Goal: Task Accomplishment & Management: Manage account settings

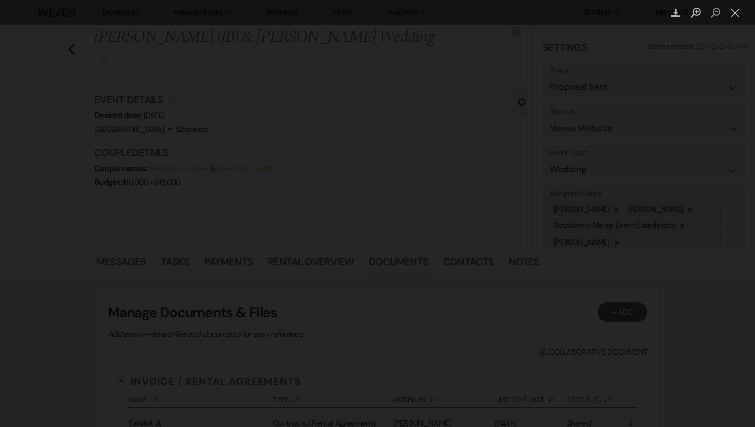
select select "6"
select select "5"
click at [736, 15] on button "Close lightbox" at bounding box center [735, 12] width 20 height 17
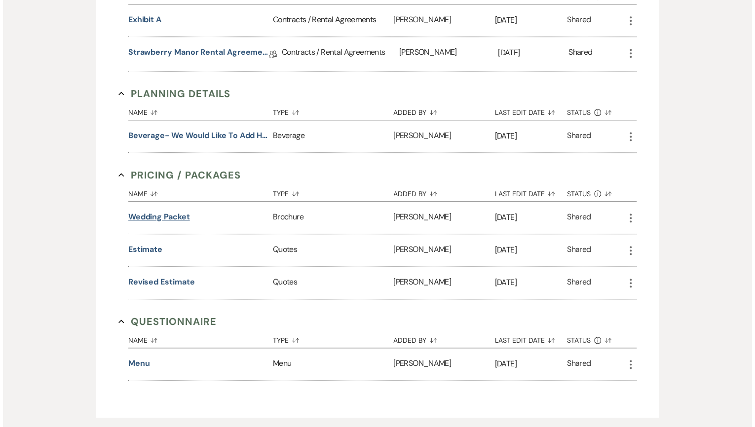
scroll to position [464, 0]
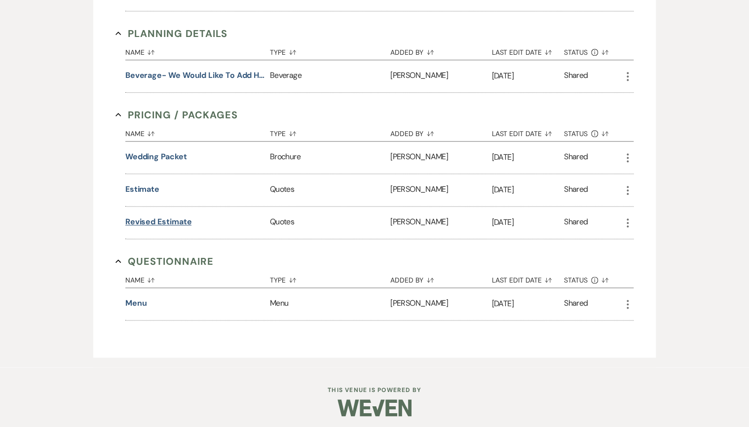
click at [164, 224] on button "Revised Estimate" at bounding box center [158, 222] width 67 height 12
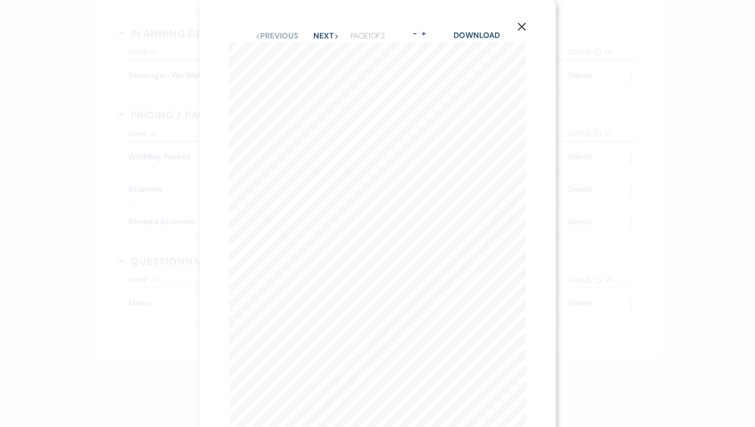
scroll to position [36, 0]
click at [321, 2] on button "Next Next" at bounding box center [326, 6] width 26 height 8
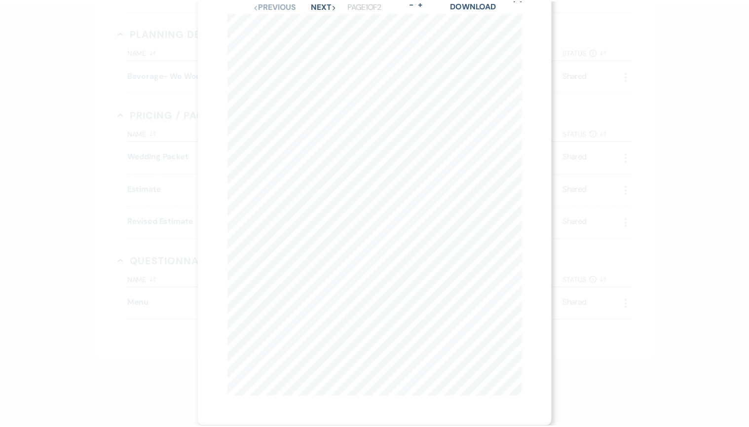
scroll to position [0, 0]
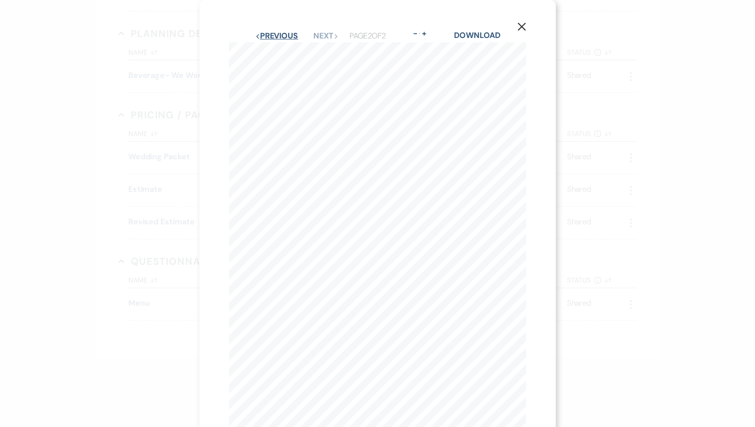
click at [280, 37] on button "Previous Previous" at bounding box center [276, 36] width 43 height 8
click at [522, 32] on button "X" at bounding box center [521, 26] width 15 height 17
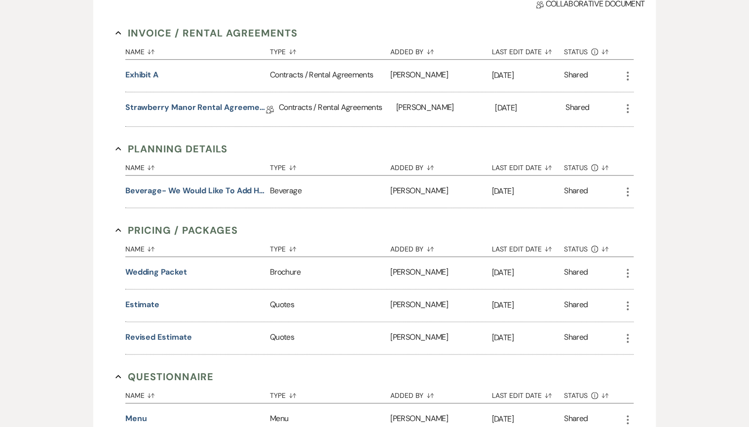
scroll to position [345, 0]
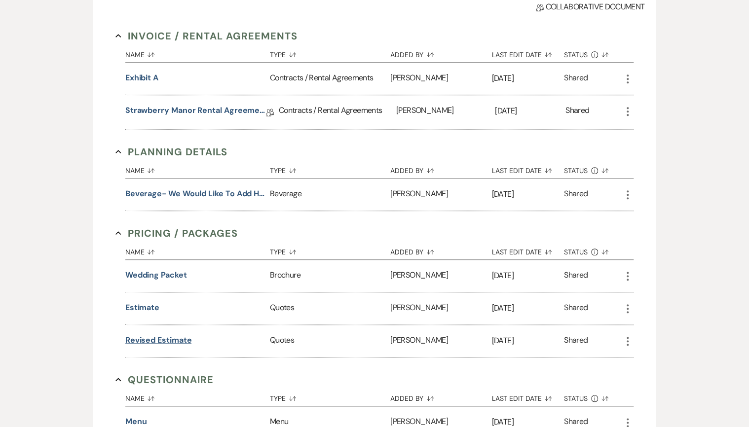
click at [143, 335] on button "Revised Estimate" at bounding box center [158, 341] width 67 height 12
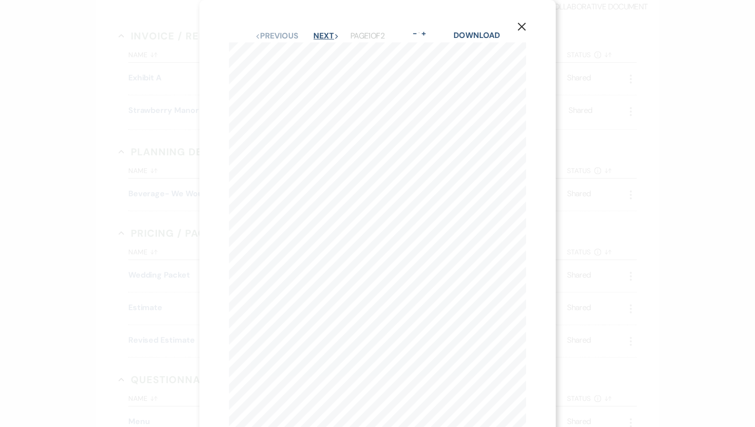
click at [319, 37] on button "Next Next" at bounding box center [326, 36] width 26 height 8
click at [521, 24] on icon "X" at bounding box center [521, 26] width 9 height 9
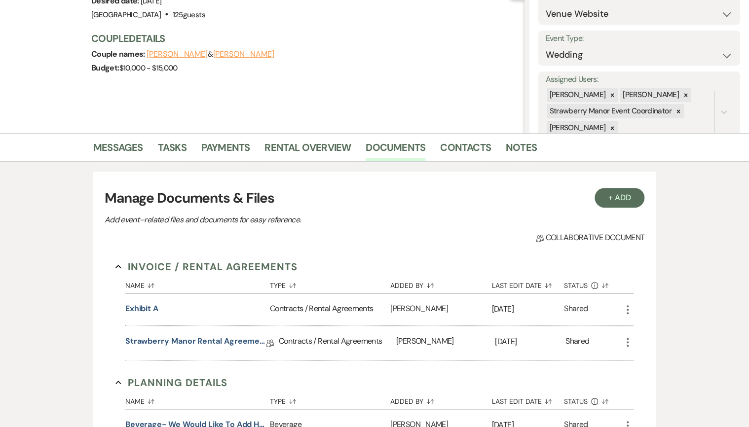
scroll to position [30, 0]
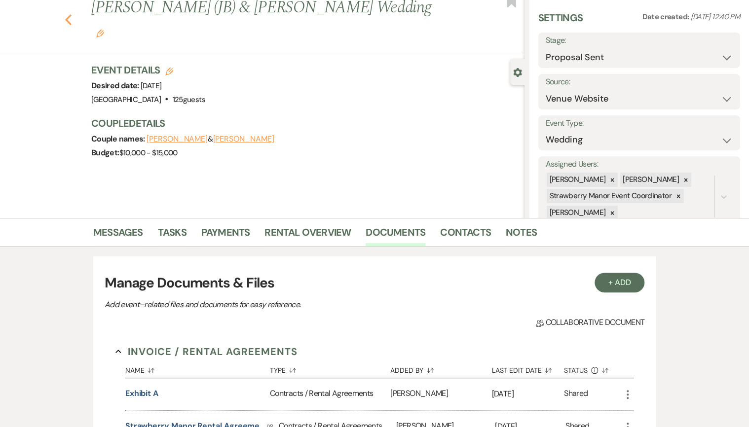
click at [72, 14] on icon "Previous" at bounding box center [68, 20] width 7 height 12
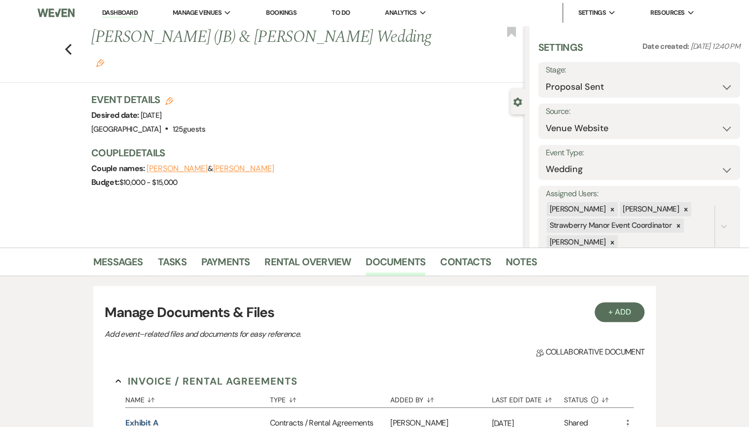
select select "6"
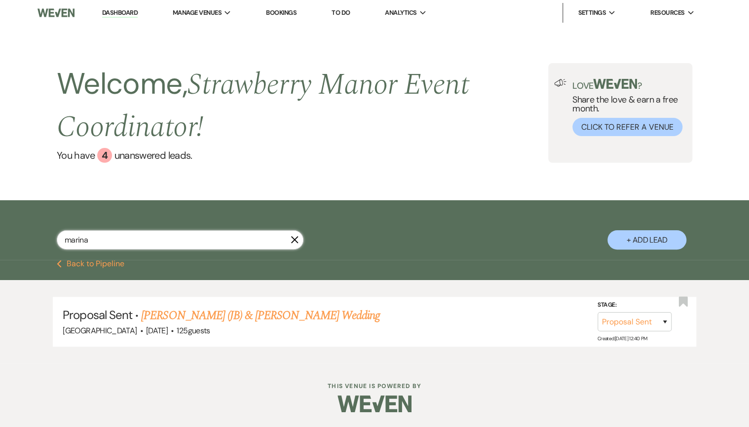
drag, startPoint x: 101, startPoint y: 244, endPoint x: 58, endPoint y: 240, distance: 43.1
click at [61, 241] on input "marina" at bounding box center [180, 239] width 247 height 19
type input "[PERSON_NAME]"
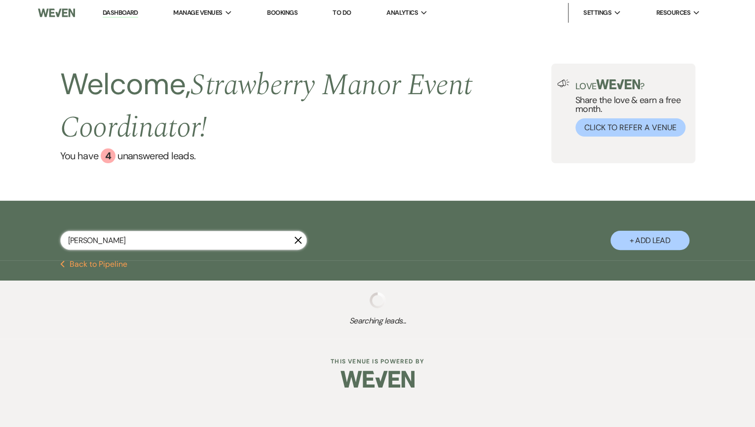
select select "8"
select select "4"
select select "8"
select select "5"
select select "8"
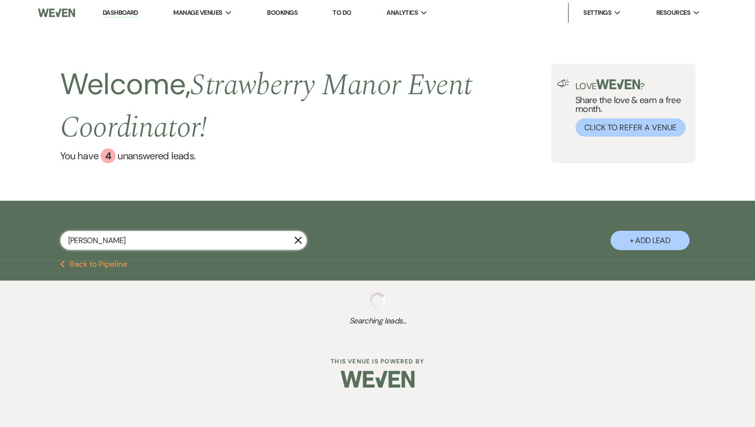
select select "5"
select select "8"
select select "5"
select select "8"
select select "5"
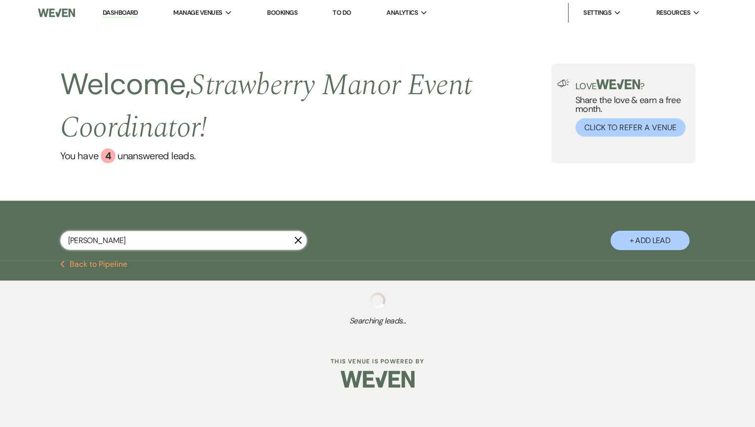
select select "8"
select select "5"
select select "8"
select select "5"
select select "8"
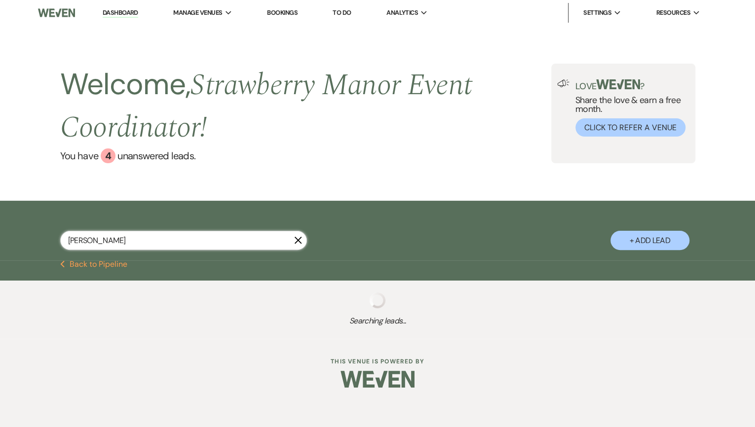
select select "5"
select select "8"
select select "5"
select select "8"
select select "5"
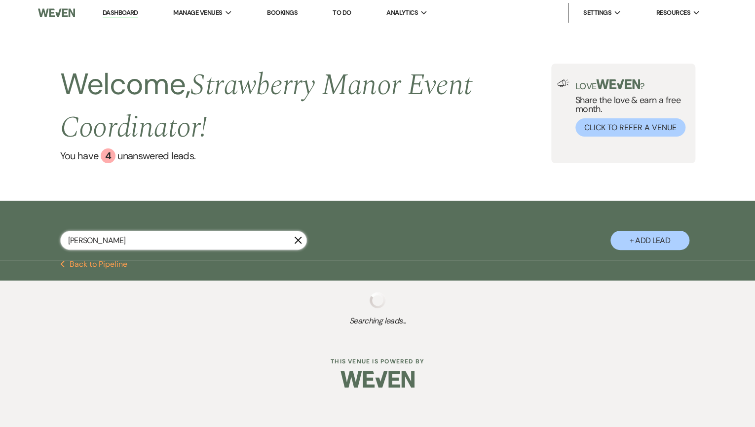
select select "8"
select select "5"
select select "8"
select select "5"
select select "8"
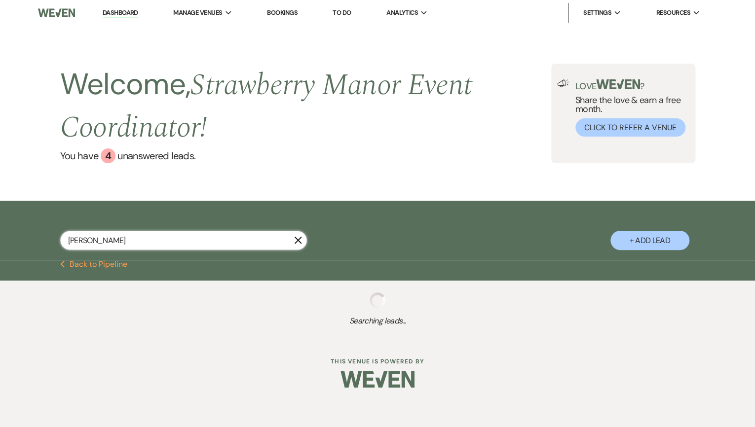
select select "5"
select select "8"
select select "5"
select select "8"
select select "5"
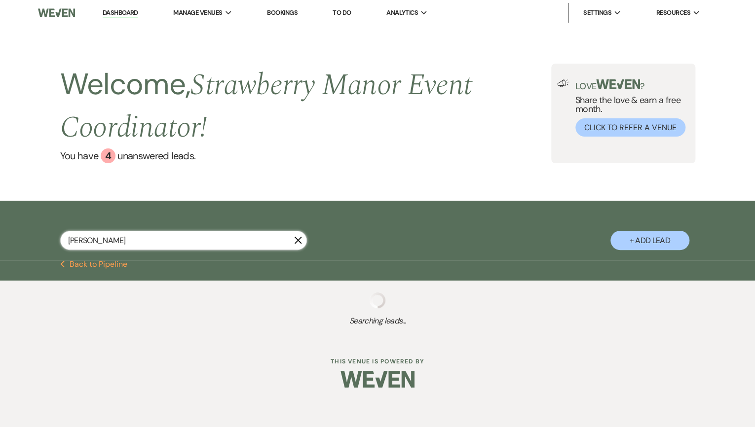
select select "8"
select select "5"
select select "8"
select select "5"
select select "8"
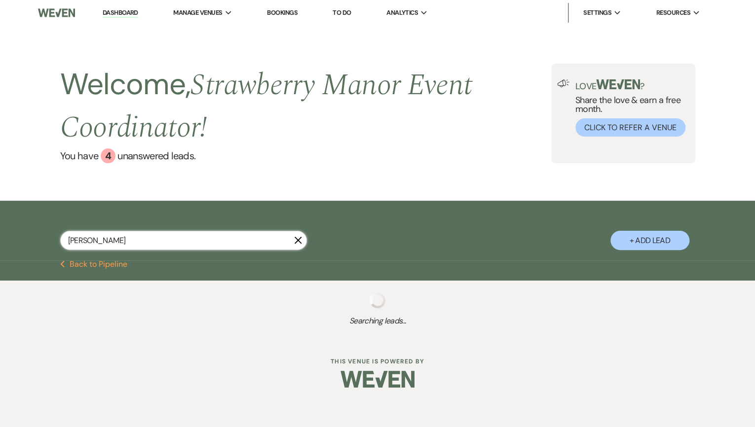
select select "5"
select select "8"
select select "5"
select select "8"
select select "5"
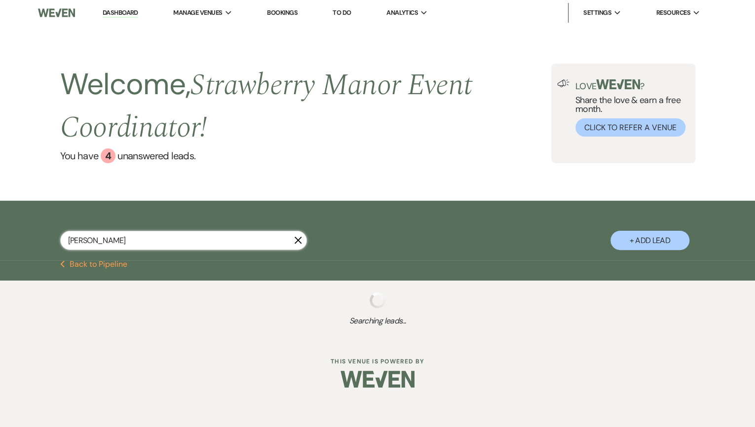
select select "8"
select select "5"
select select "8"
select select "5"
select select "8"
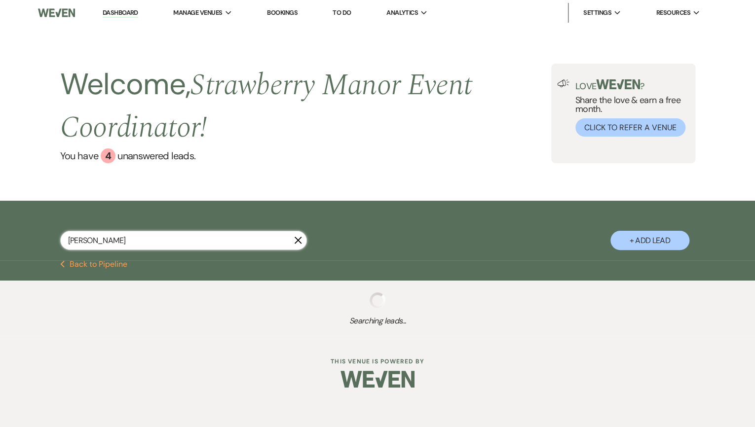
select select "5"
select select "8"
select select "5"
select select "8"
select select "5"
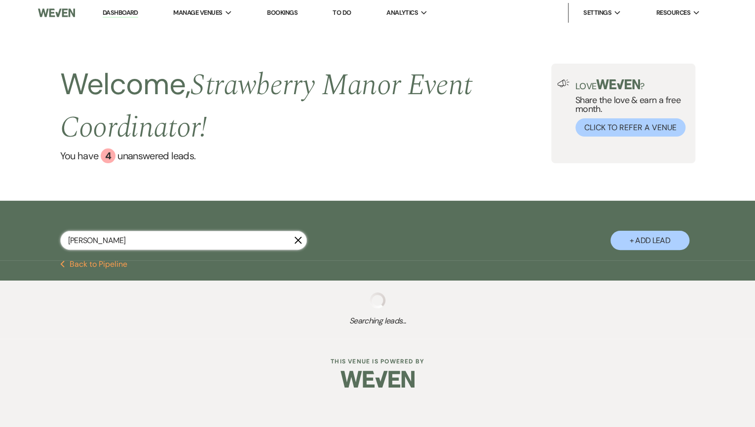
select select "8"
select select "5"
select select "8"
select select "5"
select select "8"
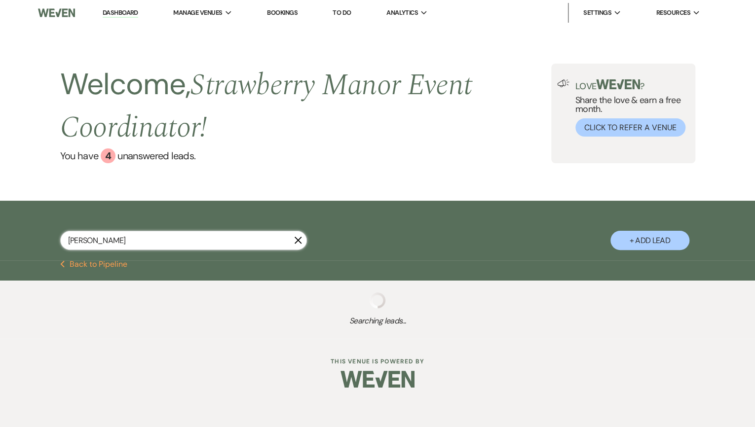
select select "5"
select select "8"
select select "5"
select select "8"
select select "5"
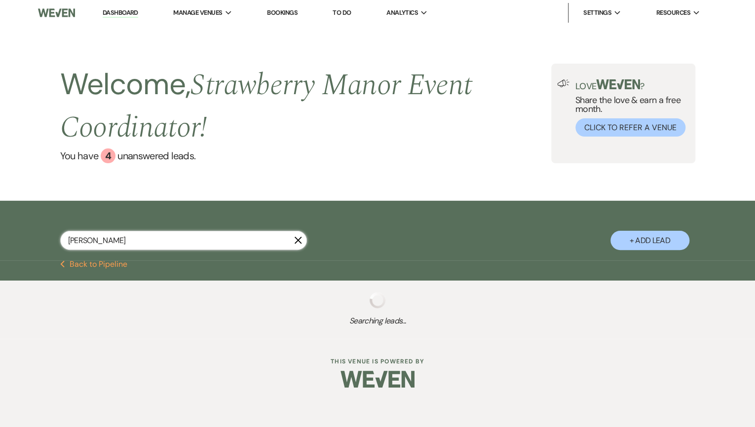
select select "8"
select select "6"
select select "8"
select select "5"
select select "8"
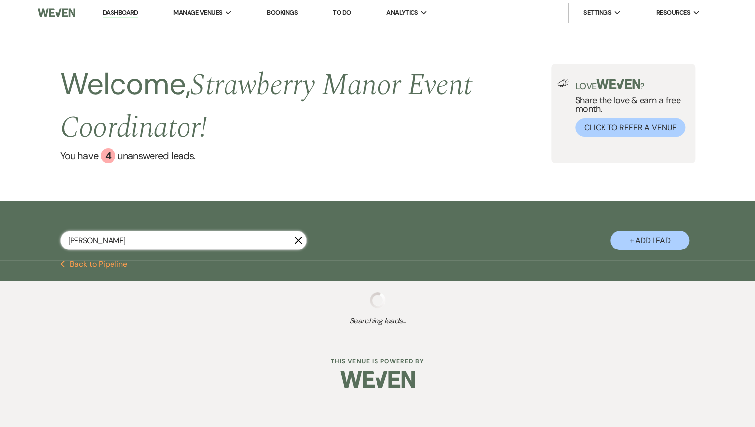
select select "5"
select select "8"
select select "5"
select select "8"
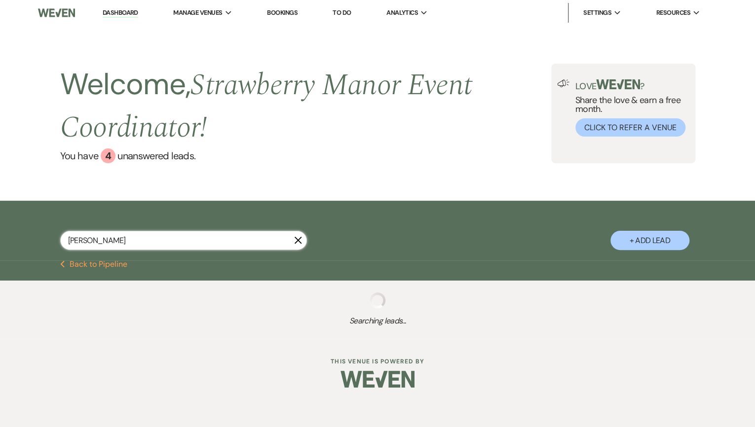
select select "8"
select select "4"
select select "8"
select select "5"
select select "8"
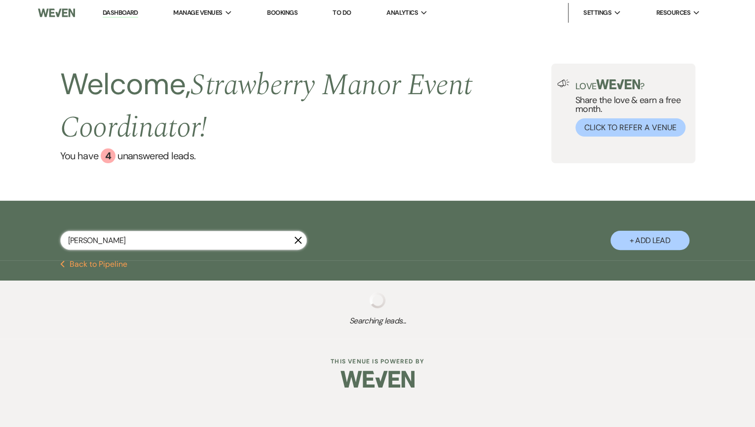
select select "5"
select select "8"
select select "5"
select select "8"
select select "5"
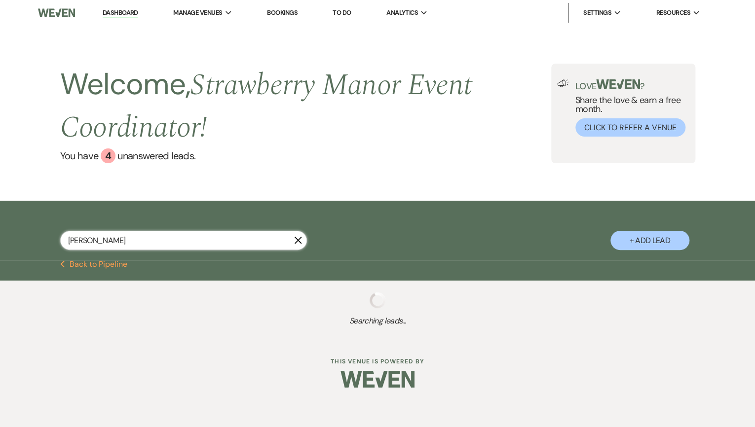
select select "8"
select select "5"
select select "8"
select select "5"
select select "8"
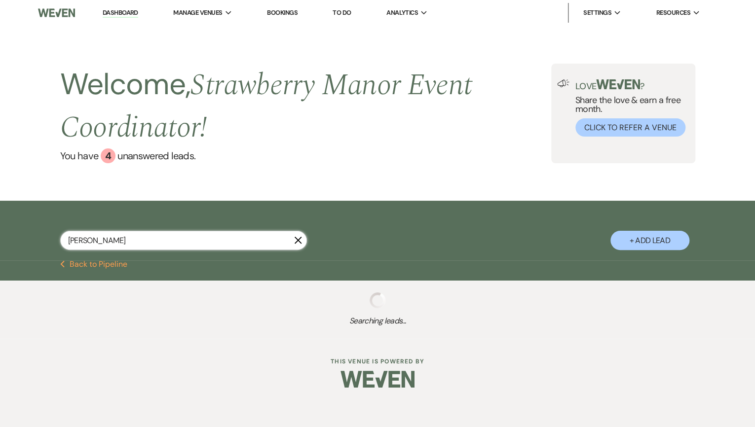
select select "5"
select select "8"
select select "2"
select select "8"
select select "7"
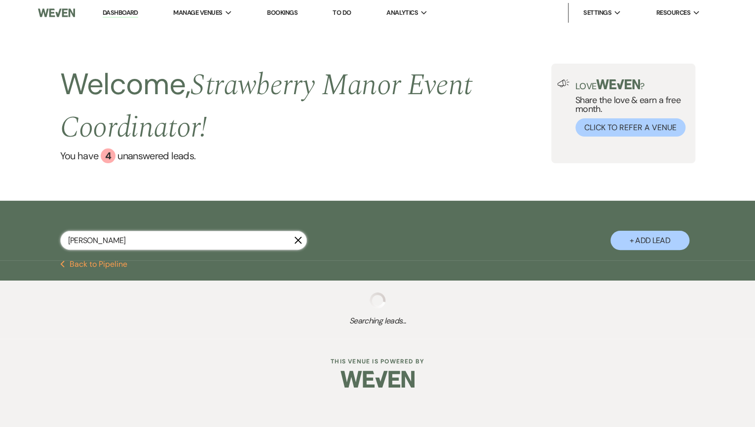
select select "8"
select select "5"
select select "8"
select select "5"
select select "8"
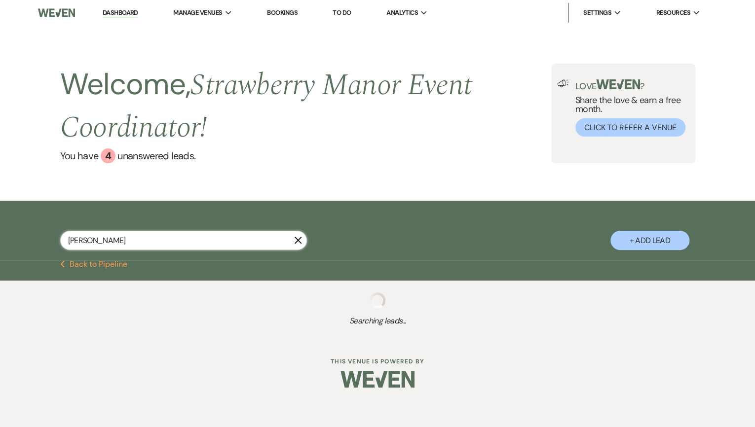
select select "5"
select select "8"
select select "5"
select select "8"
select select "5"
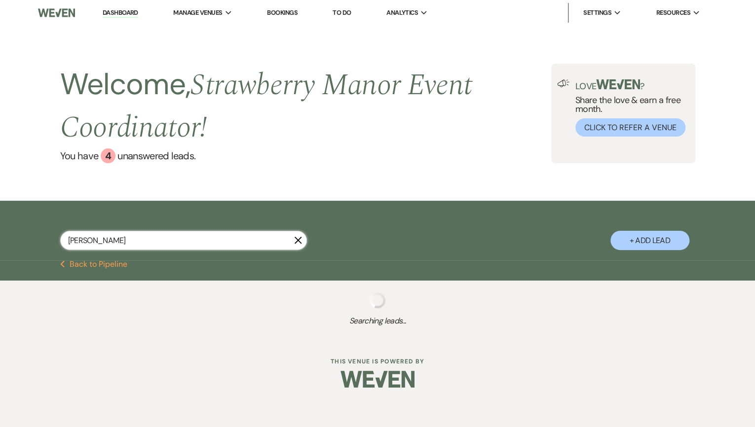
select select "8"
select select "5"
select select "8"
select select "7"
select select "8"
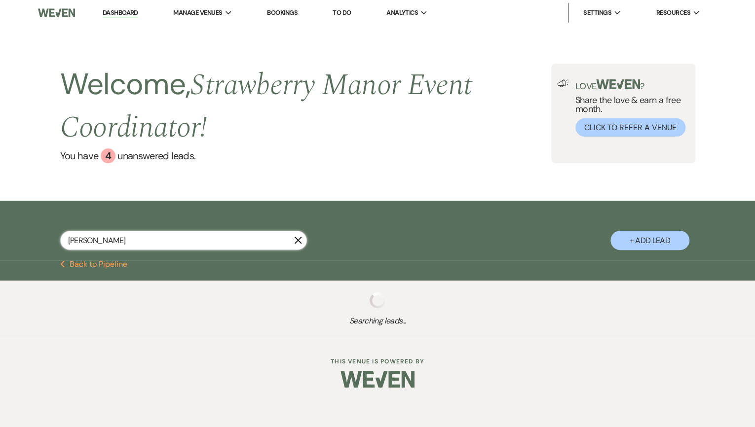
select select "5"
select select "8"
select select "5"
select select "8"
select select "5"
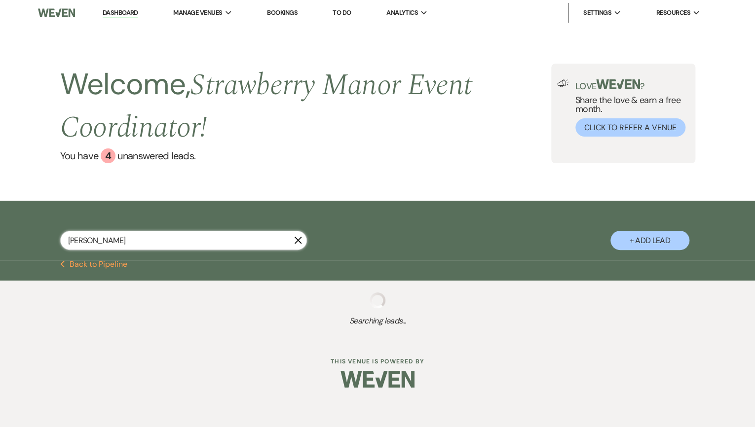
select select "8"
select select "3"
select select "8"
select select "5"
select select "8"
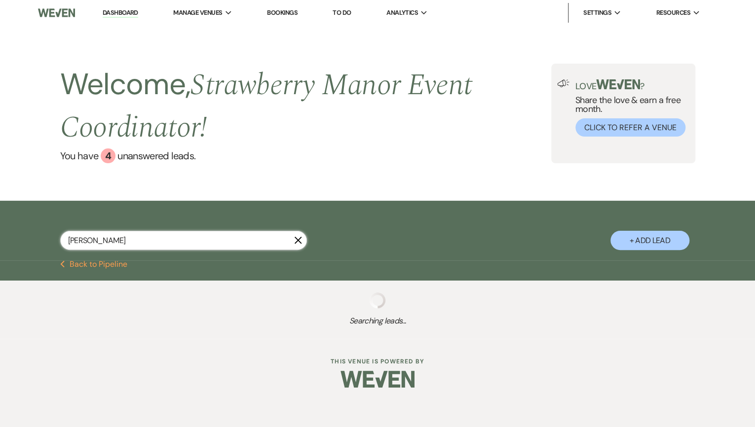
select select "8"
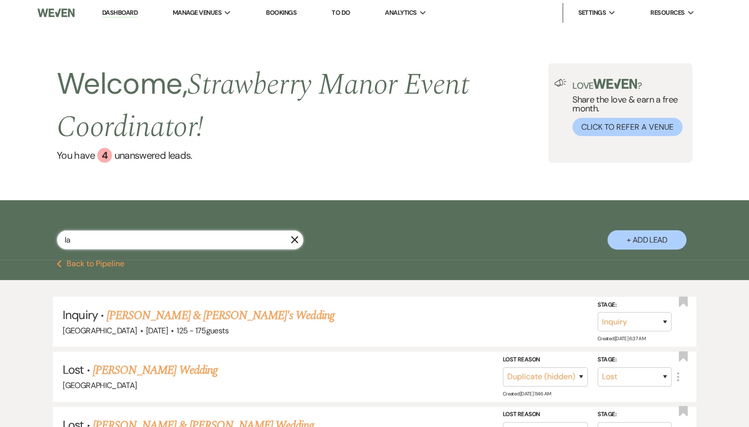
type input "law"
select select "8"
select select "5"
select select "8"
select select "5"
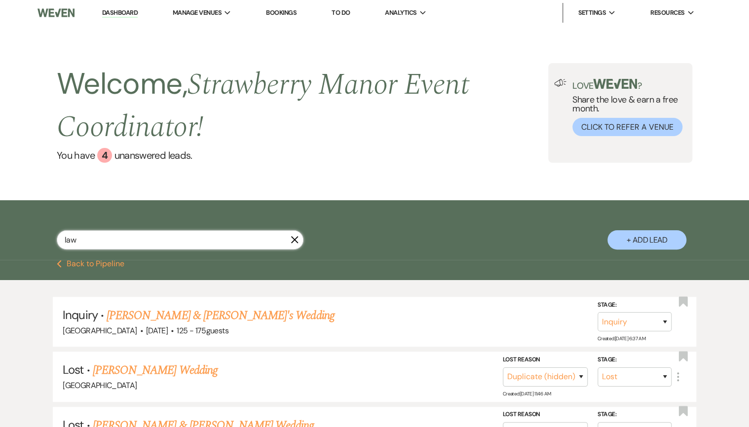
select select "8"
select select "5"
select select "8"
select select "5"
select select "8"
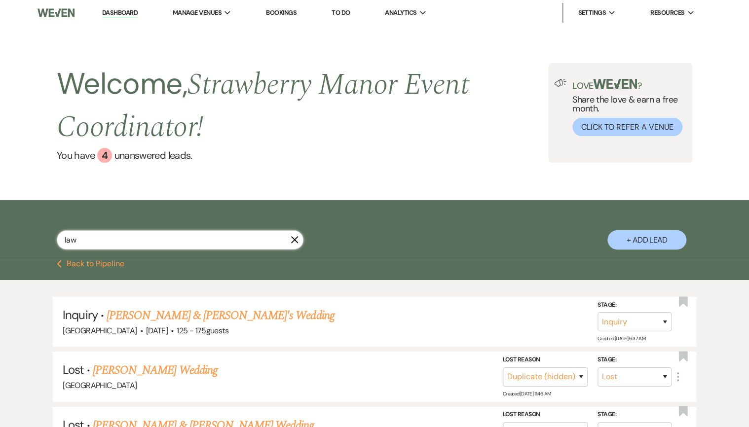
select select "5"
select select "8"
select select "5"
select select "8"
select select "5"
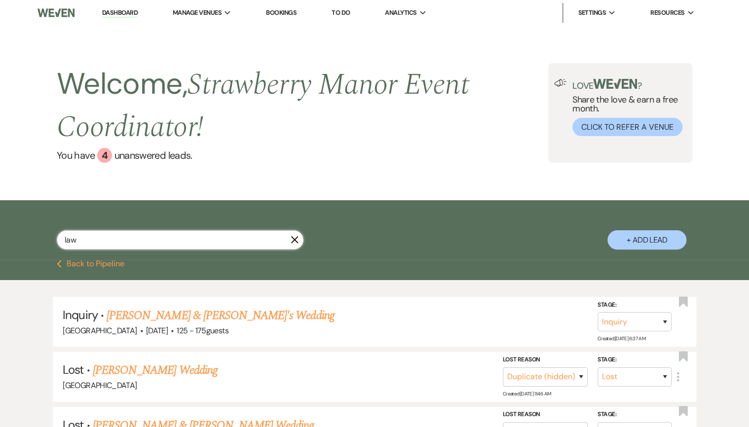
select select "8"
select select "5"
select select "8"
select select "5"
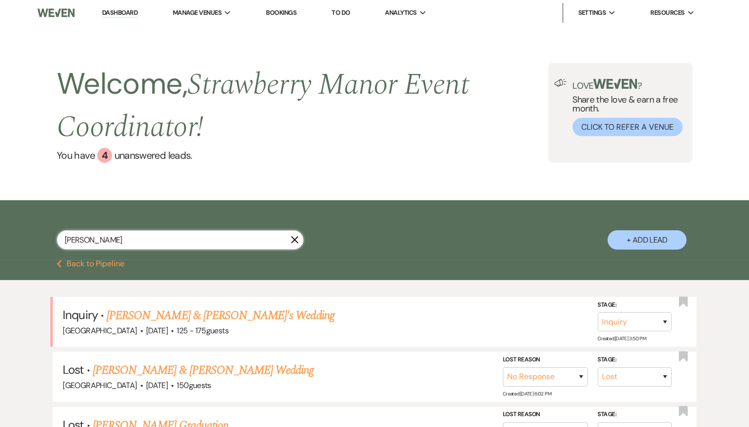
type input "[PERSON_NAME]"
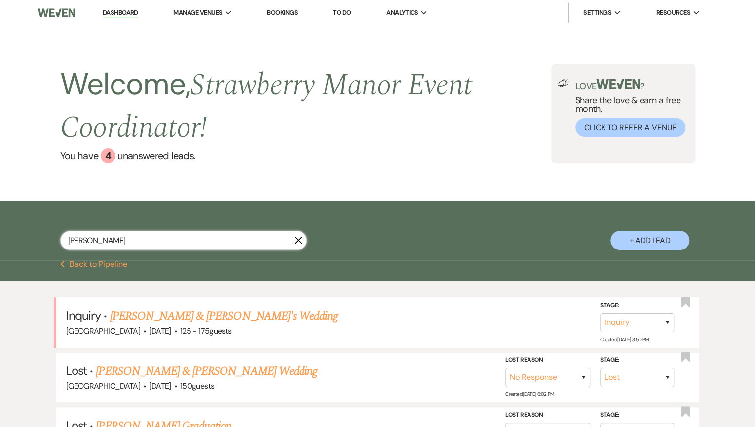
select select "8"
select select "5"
select select "8"
select select "5"
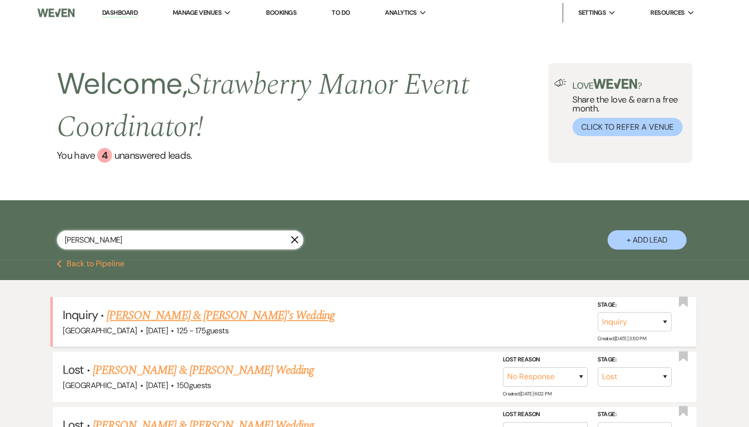
type input "[PERSON_NAME]"
click at [135, 314] on link "[PERSON_NAME] & [PERSON_NAME]'s Wedding" at bounding box center [221, 316] width 228 height 18
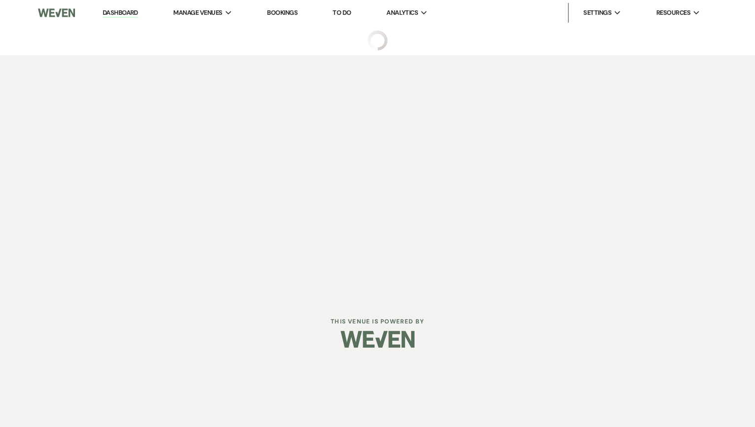
select select "3"
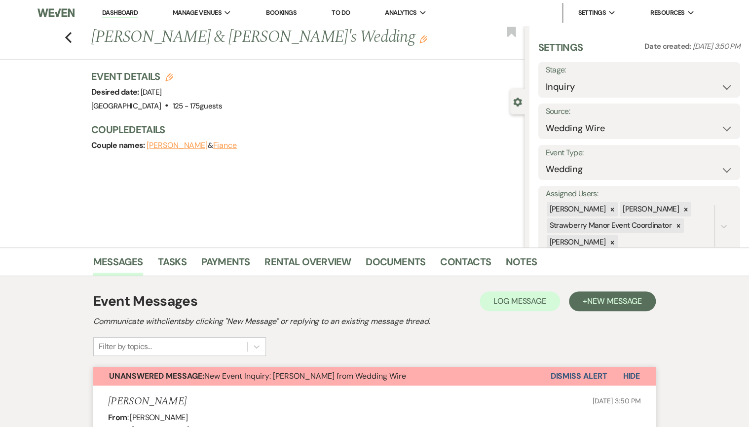
click at [562, 377] on button "Dismiss Alert" at bounding box center [578, 376] width 57 height 19
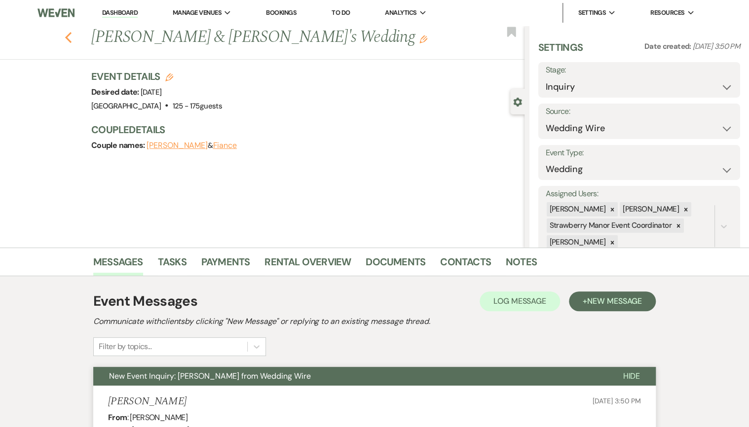
click at [72, 36] on icon "Previous" at bounding box center [68, 38] width 7 height 12
select select "8"
select select "5"
select select "8"
select select "5"
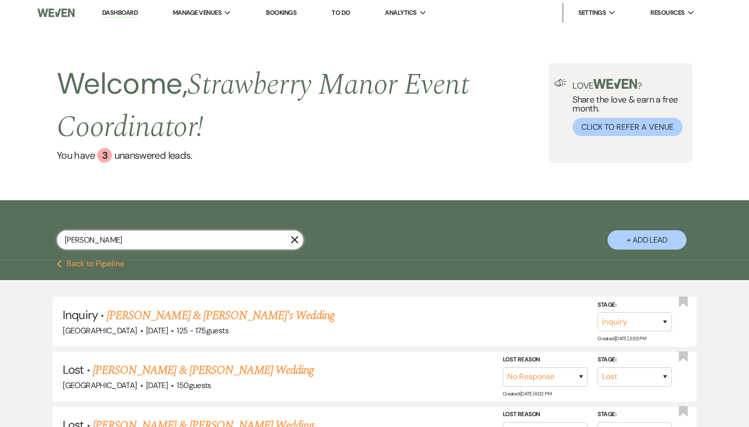
drag, startPoint x: 114, startPoint y: 237, endPoint x: 45, endPoint y: 227, distance: 70.3
click at [45, 227] on div "[PERSON_NAME] X + Add Lead" at bounding box center [374, 231] width 711 height 53
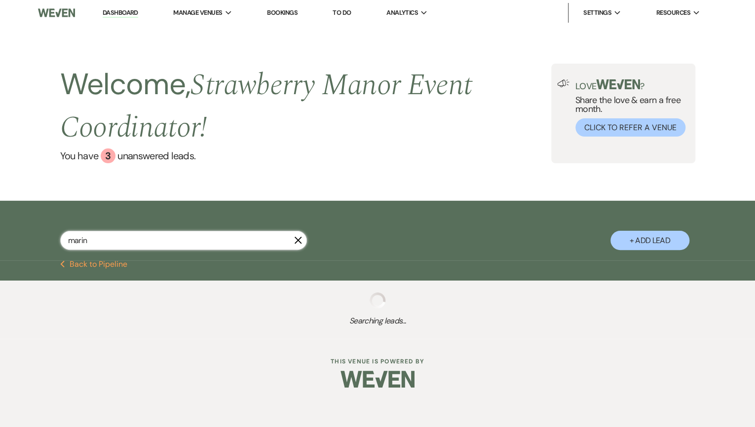
type input "marina"
select select "8"
select select "5"
select select "6"
select select "8"
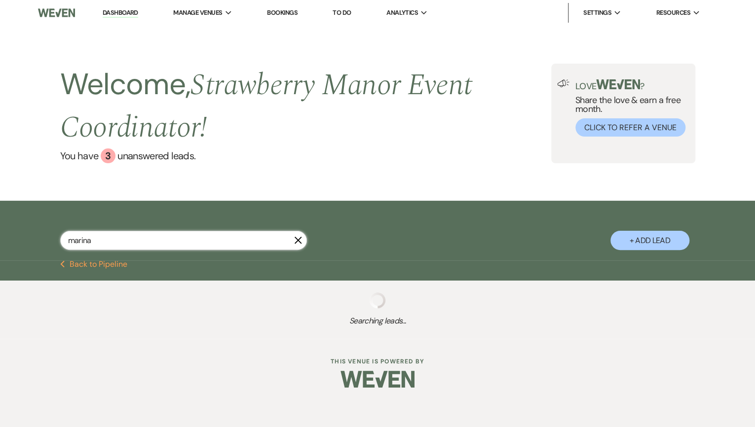
select select "5"
select select "8"
select select "5"
select select "8"
select select "5"
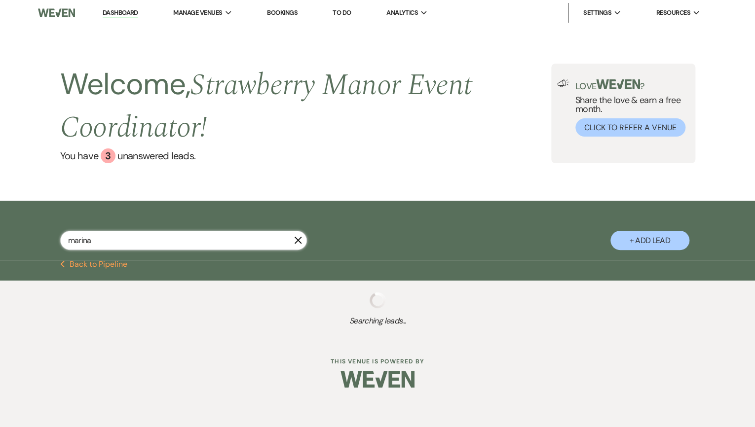
select select "8"
select select "5"
select select "8"
select select "5"
select select "8"
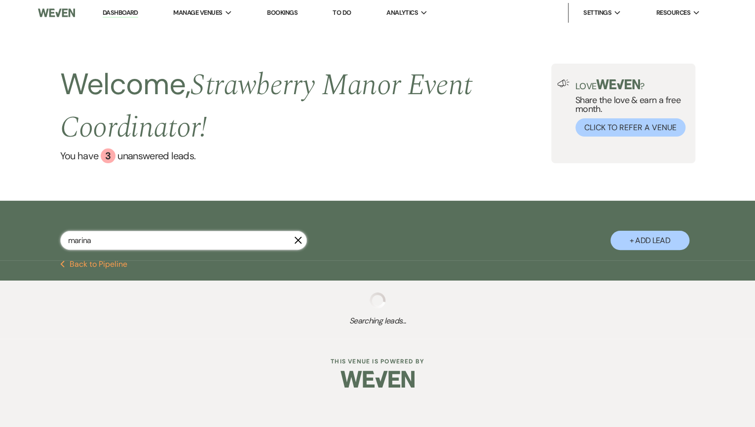
select select "4"
select select "8"
select select "5"
select select "8"
select select "5"
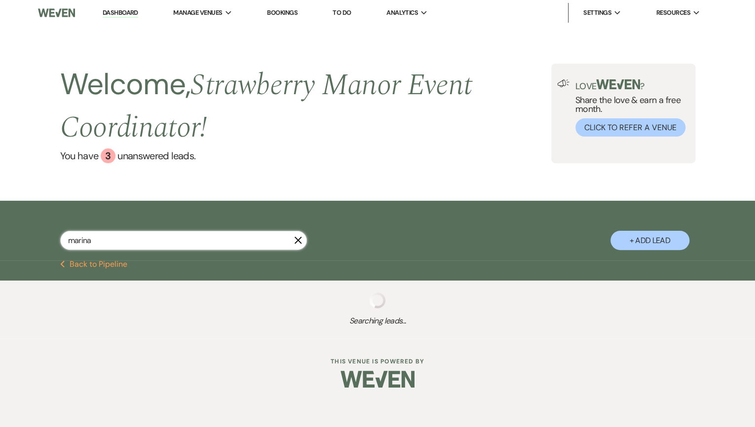
select select "8"
select select "5"
select select "8"
select select "5"
select select "8"
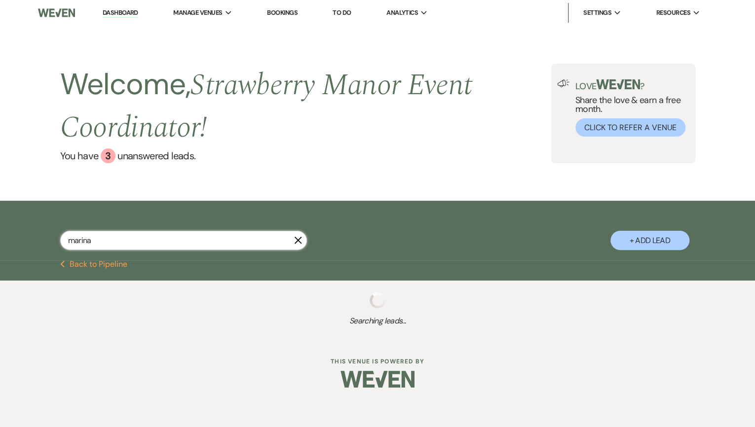
select select "5"
select select "8"
select select "5"
select select "8"
select select "5"
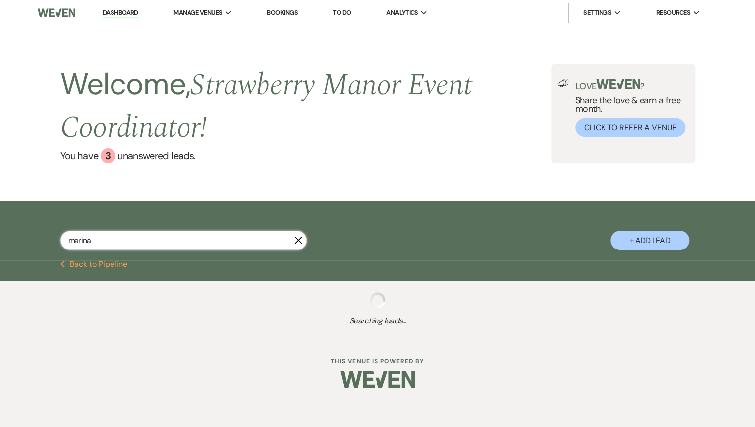
select select "8"
select select "5"
select select "8"
select select "5"
select select "8"
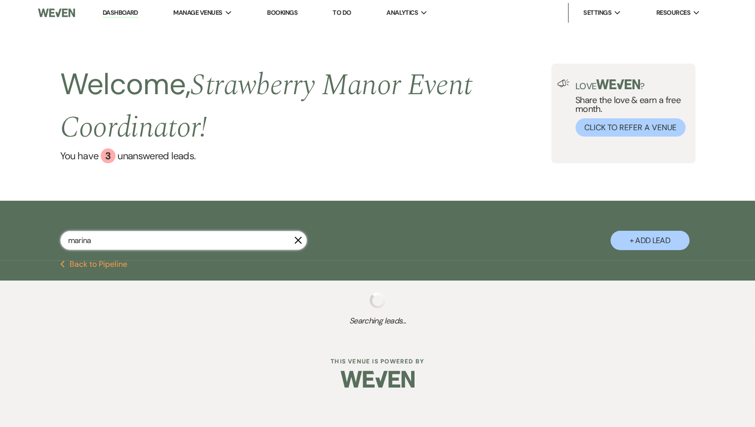
select select "5"
select select "8"
select select "5"
select select "8"
select select "5"
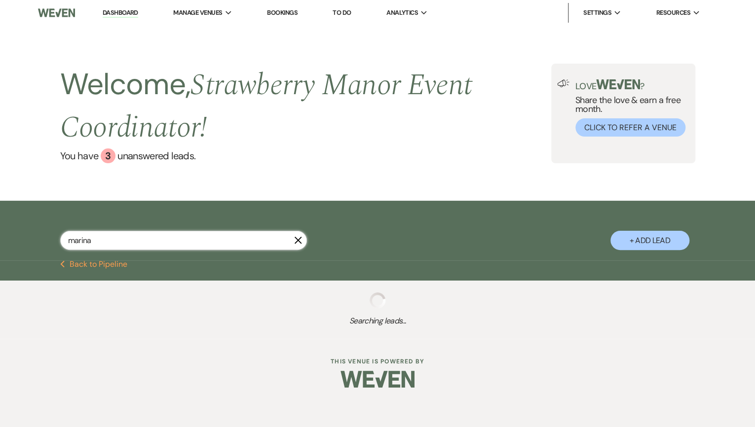
select select "8"
select select "5"
select select "8"
select select "5"
select select "8"
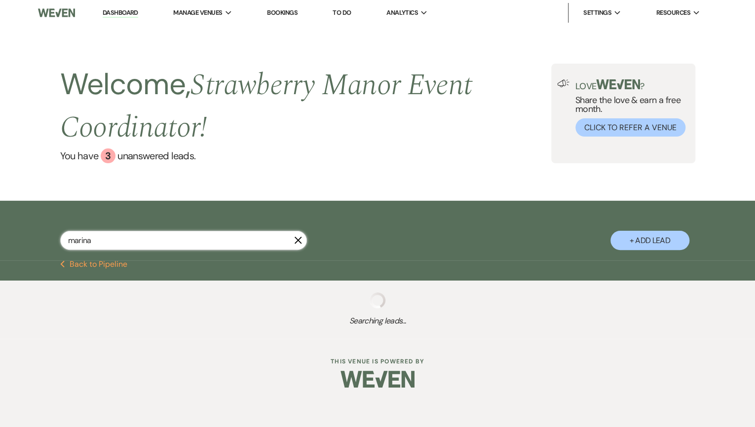
select select "5"
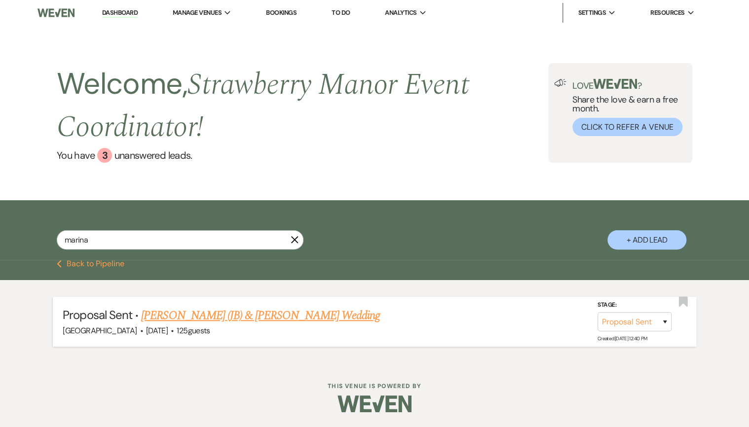
click at [252, 318] on link "[PERSON_NAME] (JB) & [PERSON_NAME] Wedding" at bounding box center [260, 316] width 239 height 18
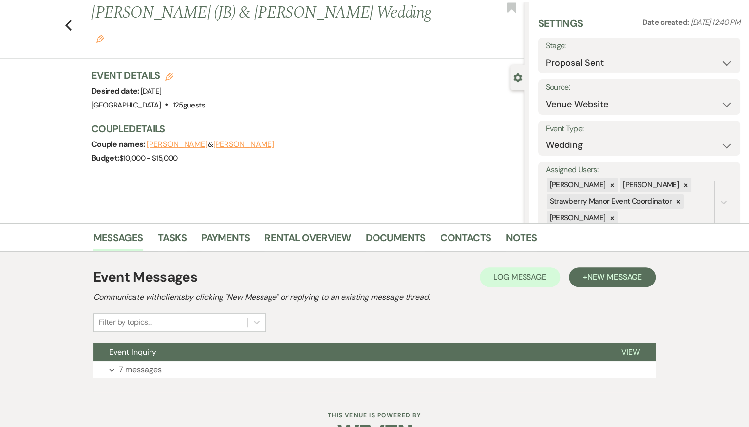
scroll to position [53, 0]
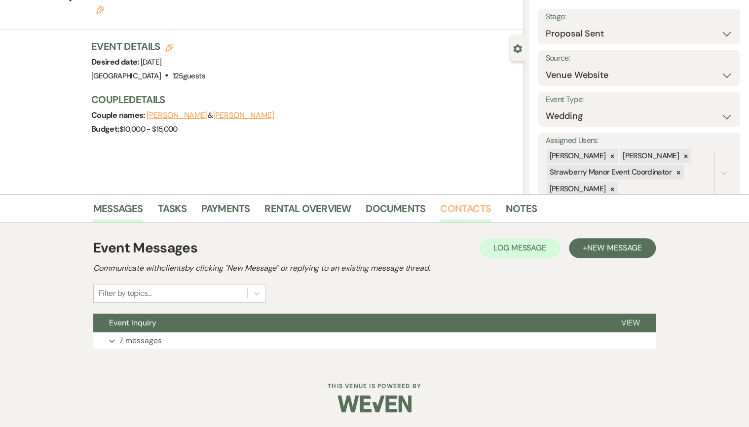
click at [444, 213] on link "Contacts" at bounding box center [465, 212] width 51 height 22
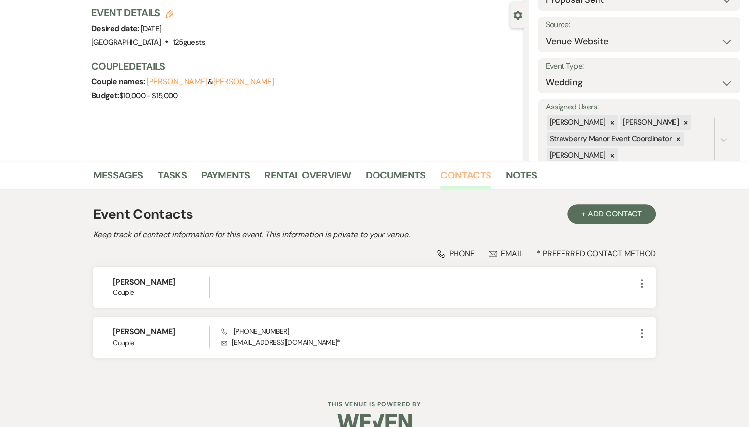
scroll to position [105, 0]
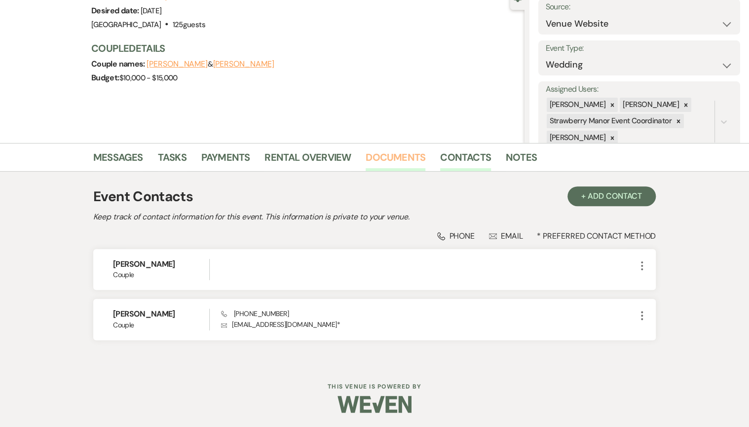
drag, startPoint x: 407, startPoint y: 158, endPoint x: 397, endPoint y: 158, distance: 9.9
click at [407, 158] on link "Documents" at bounding box center [396, 161] width 60 height 22
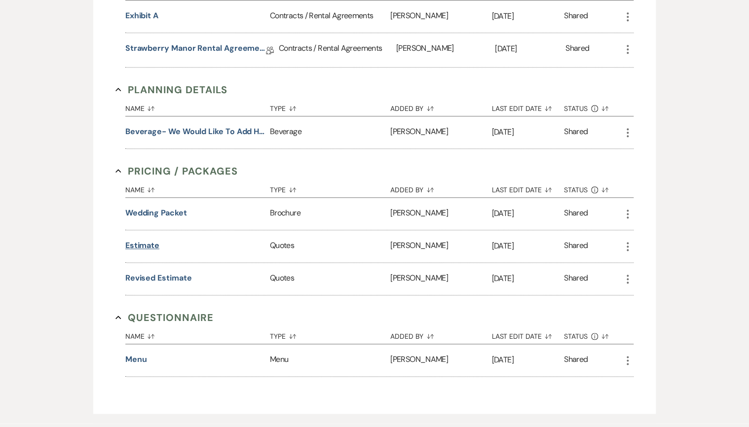
scroll to position [420, 0]
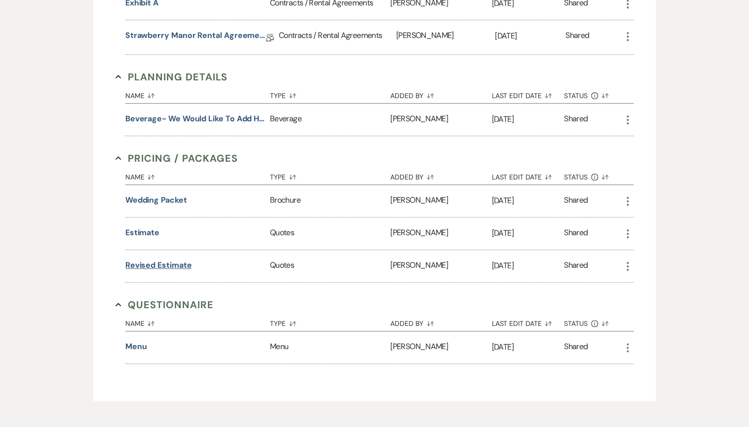
click at [144, 266] on button "Revised Estimate" at bounding box center [158, 266] width 67 height 12
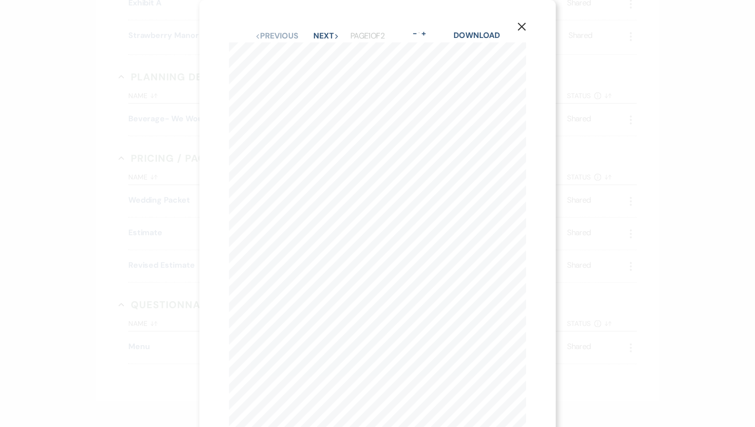
click at [520, 27] on icon "X" at bounding box center [521, 26] width 9 height 9
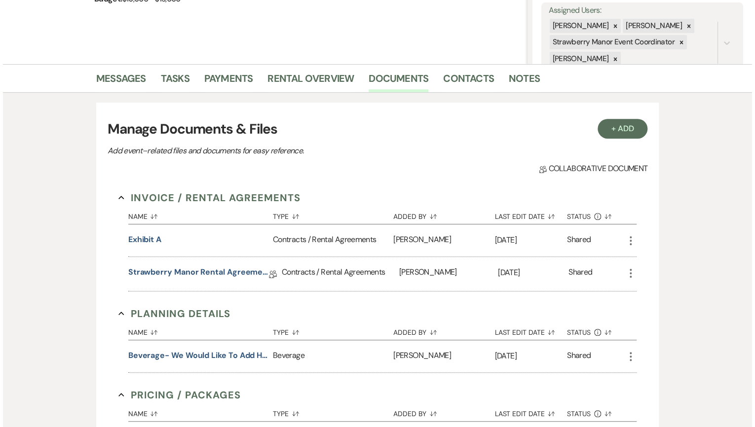
scroll to position [0, 0]
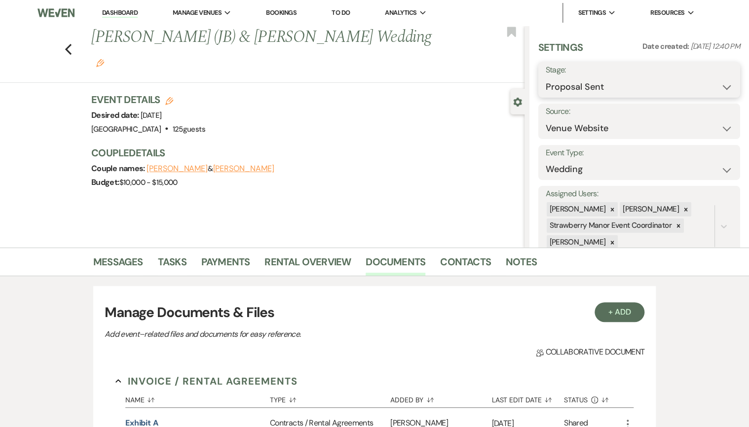
click at [607, 85] on select "Inquiry Follow Up Tour Requested Tour Confirmed Toured Proposal Sent Booked Lost" at bounding box center [639, 86] width 187 height 19
click at [546, 77] on select "Inquiry Follow Up Tour Requested Tour Confirmed Toured Proposal Sent Booked Lost" at bounding box center [639, 86] width 187 height 19
click at [721, 74] on button "Save" at bounding box center [719, 80] width 42 height 20
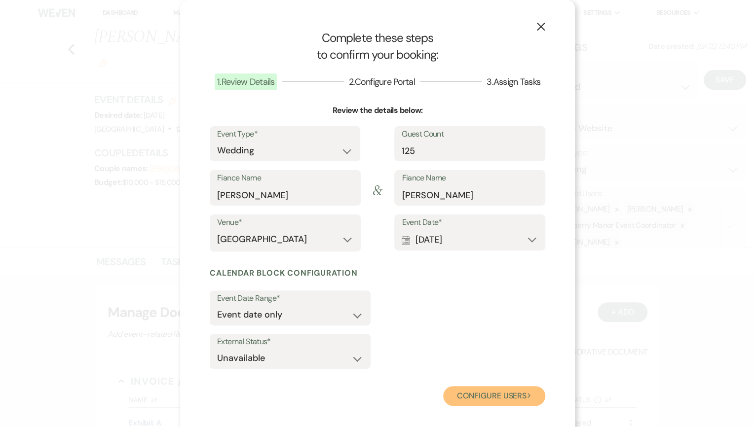
click at [477, 390] on button "Configure users Next" at bounding box center [494, 396] width 102 height 20
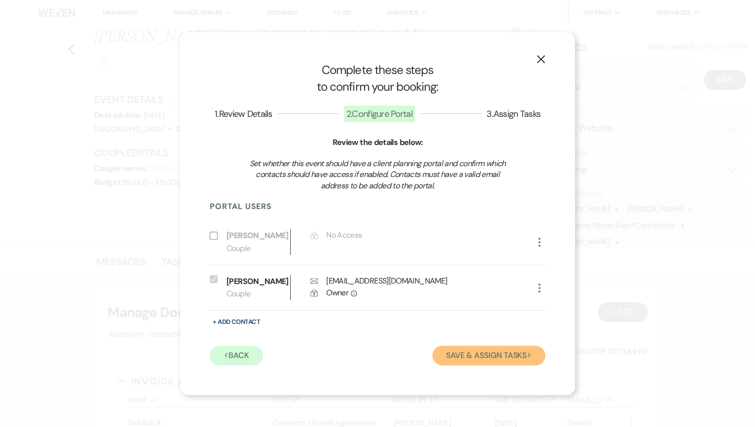
click at [527, 355] on icon "Next" at bounding box center [529, 355] width 5 height 5
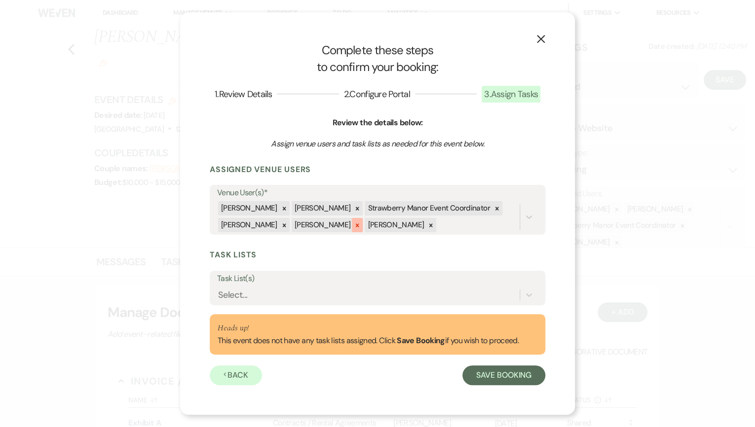
click at [352, 229] on div at bounding box center [357, 225] width 11 height 14
click at [354, 206] on icon at bounding box center [357, 208] width 7 height 7
click at [420, 206] on icon at bounding box center [423, 208] width 7 height 7
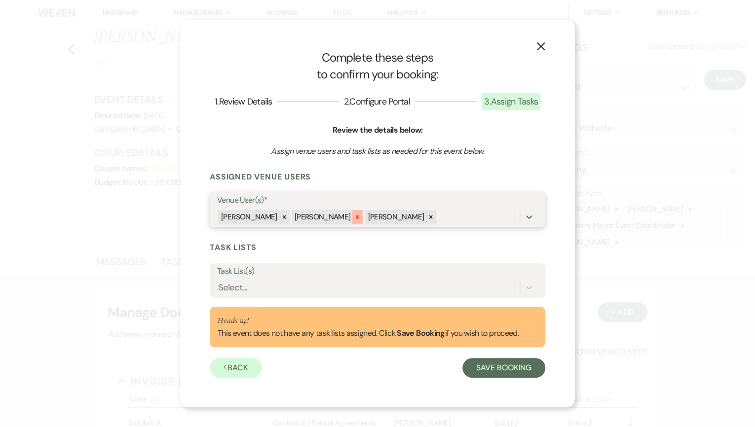
click at [352, 221] on div at bounding box center [357, 217] width 11 height 14
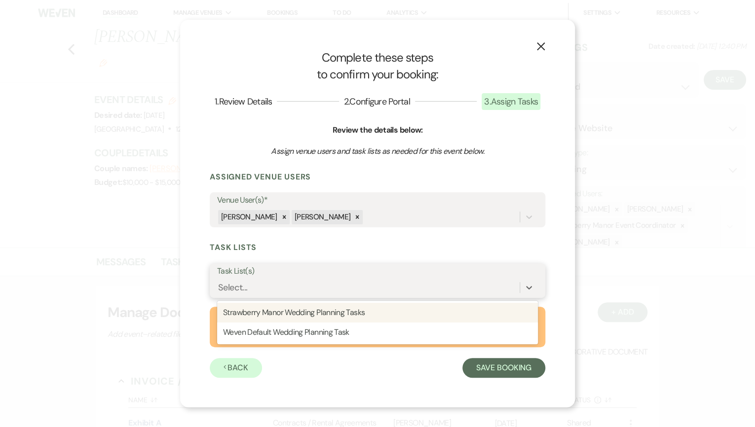
click at [294, 281] on div "Select..." at bounding box center [368, 287] width 302 height 17
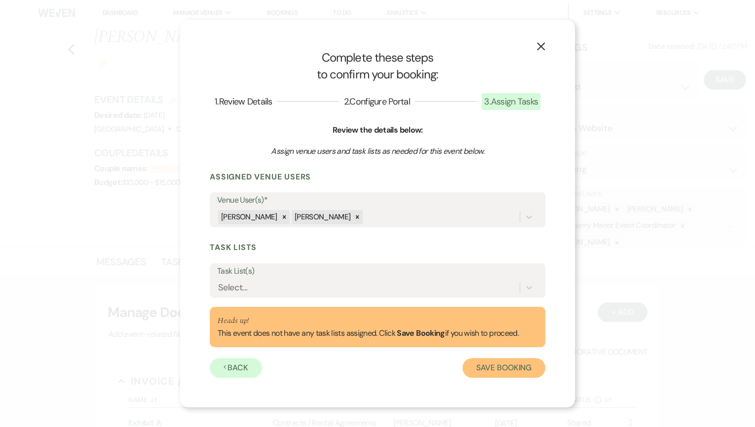
click at [491, 375] on button "Save Booking" at bounding box center [503, 368] width 83 height 20
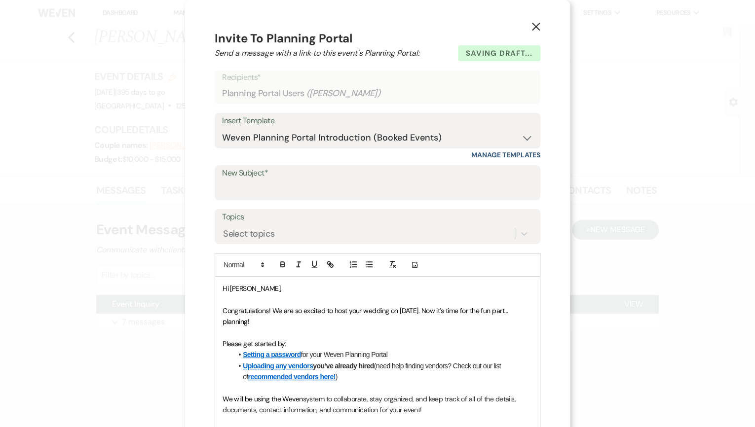
click at [535, 26] on icon "X" at bounding box center [535, 26] width 9 height 9
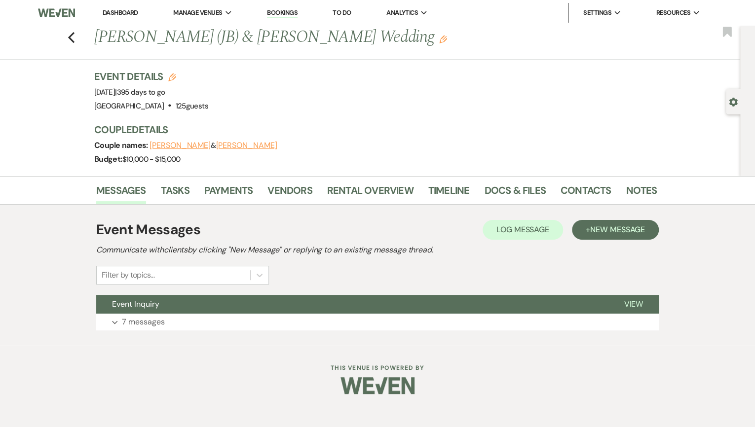
click at [112, 14] on link "Dashboard" at bounding box center [121, 12] width 36 height 8
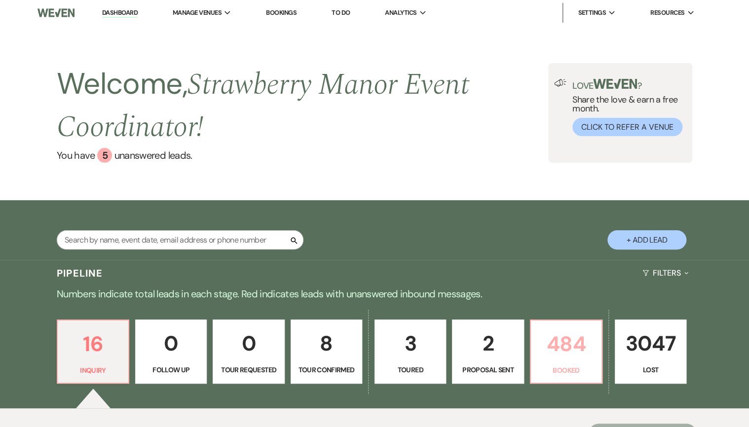
click at [582, 343] on p "484" at bounding box center [566, 344] width 59 height 33
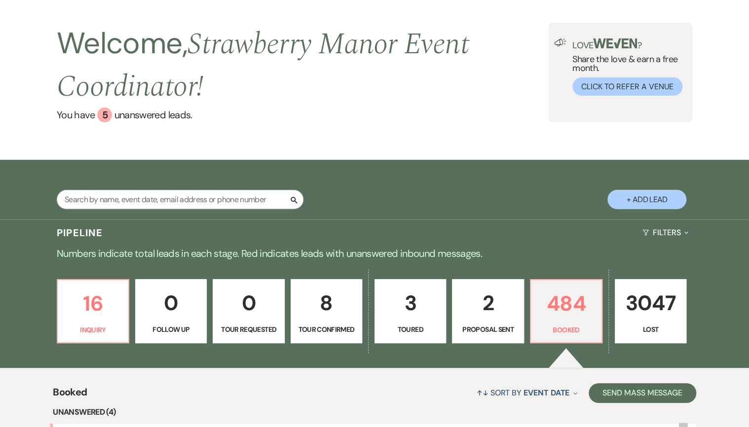
scroll to position [39, 0]
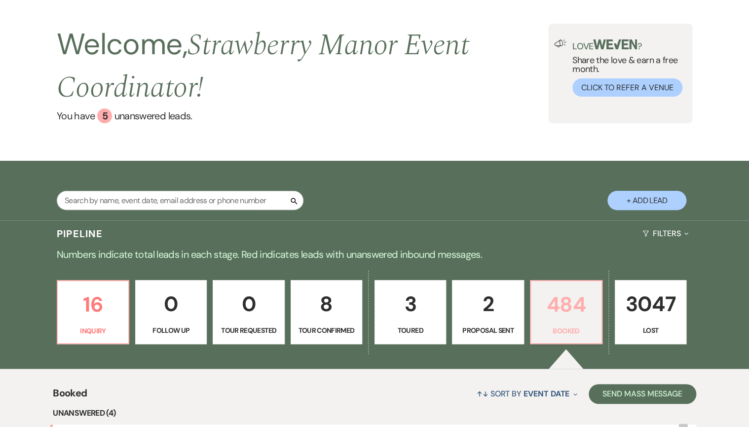
drag, startPoint x: 561, startPoint y: 338, endPoint x: 272, endPoint y: 414, distance: 298.4
click at [561, 338] on link "484 Booked" at bounding box center [566, 312] width 73 height 64
click at [111, 313] on p "16" at bounding box center [93, 304] width 59 height 33
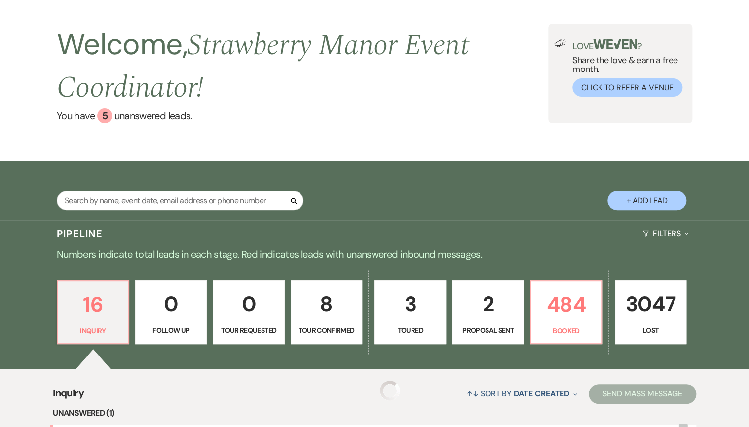
scroll to position [276, 0]
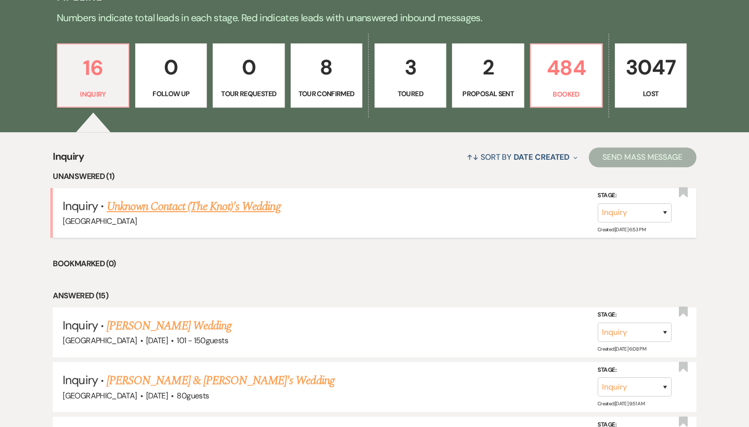
click at [178, 209] on link "Unknown Contact (The Knot)'s Wedding" at bounding box center [194, 207] width 174 height 18
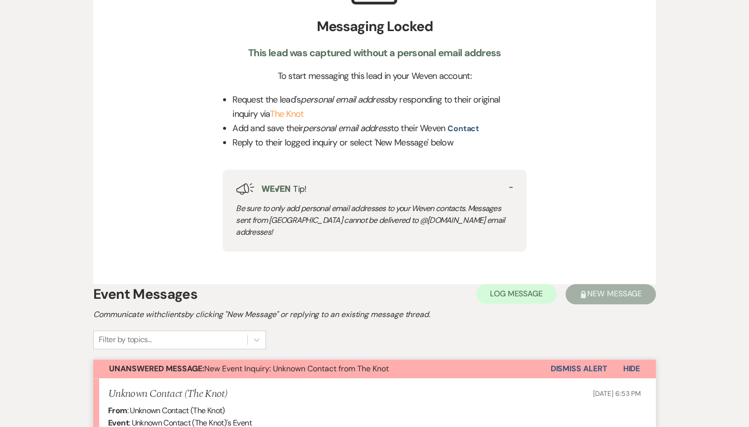
scroll to position [355, 0]
click at [574, 360] on button "Dismiss Alert" at bounding box center [578, 369] width 57 height 19
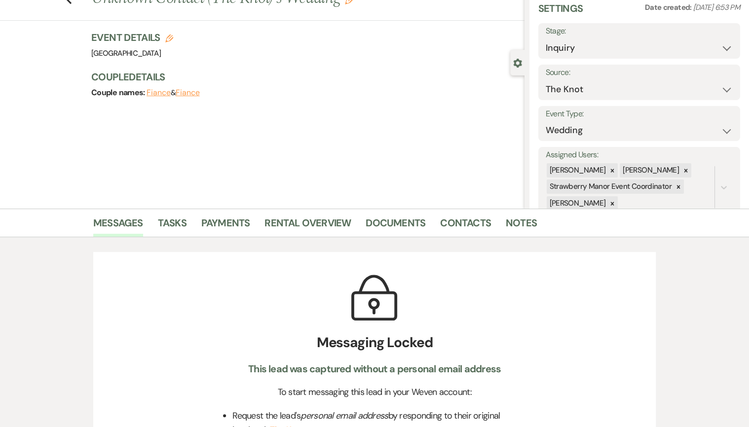
scroll to position [0, 0]
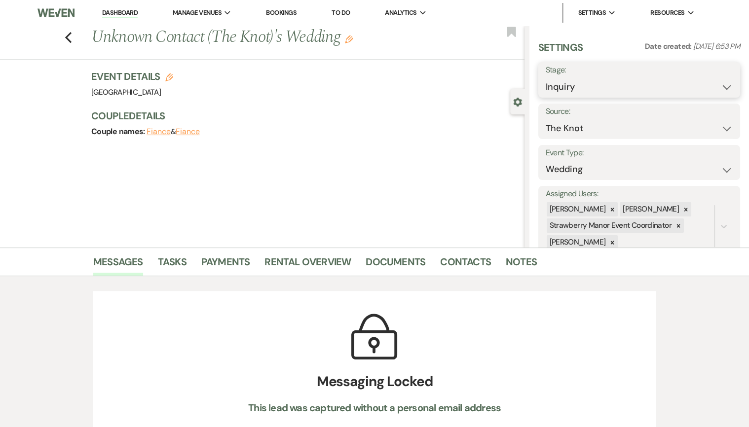
click at [726, 92] on select "Inquiry Follow Up Tour Requested Tour Confirmed Toured Proposal Sent Booked Lost" at bounding box center [639, 86] width 187 height 19
click at [546, 77] on select "Inquiry Follow Up Tour Requested Tour Confirmed Toured Proposal Sent Booked Lost" at bounding box center [639, 86] width 187 height 19
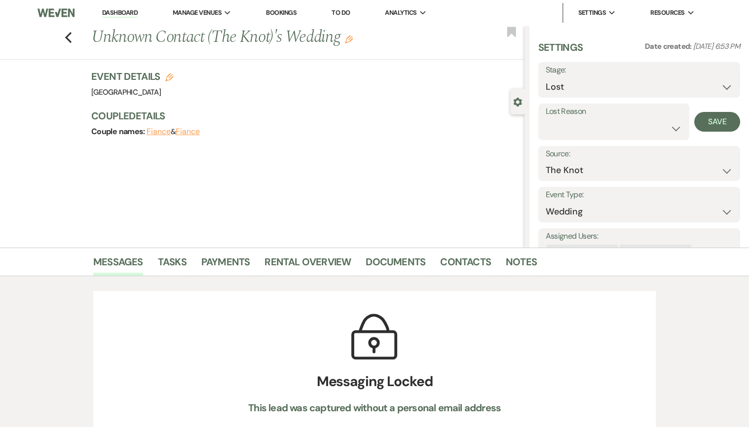
click at [643, 115] on label "Lost Reason" at bounding box center [614, 112] width 137 height 14
click at [645, 121] on select "Booked Elsewhere Budget Date Unavailable No Response Not a Good Match Capacity …" at bounding box center [614, 128] width 137 height 19
click at [546, 119] on select "Booked Elsewhere Budget Date Unavailable No Response Not a Good Match Capacity …" at bounding box center [614, 128] width 137 height 19
click at [714, 127] on button "Save" at bounding box center [717, 122] width 46 height 20
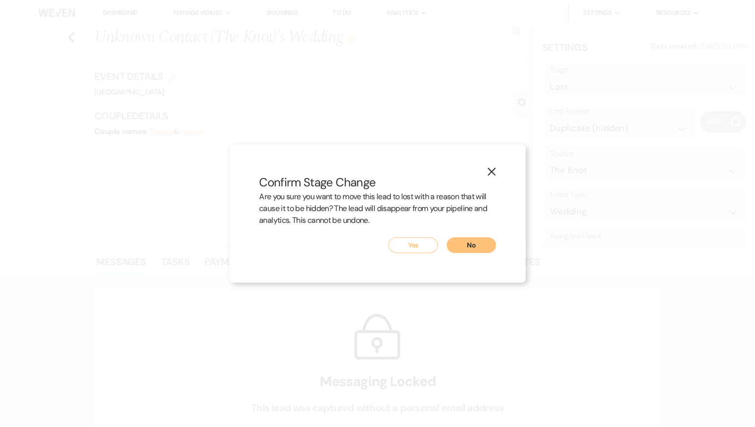
click at [408, 248] on button "Yes" at bounding box center [412, 245] width 49 height 16
